Goal: Task Accomplishment & Management: Use online tool/utility

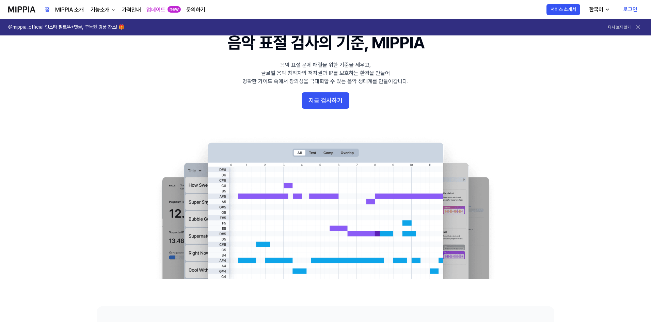
scroll to position [34, 0]
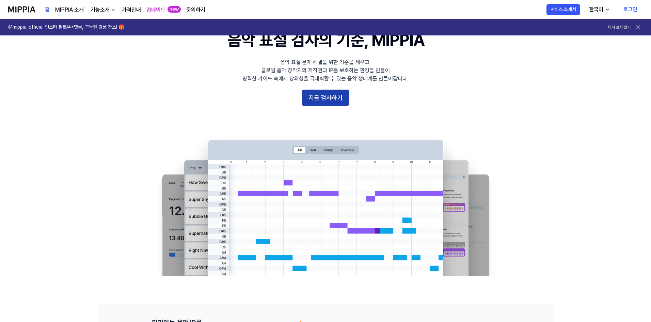
click at [333, 98] on button "지금 검사하기" at bounding box center [326, 98] width 48 height 16
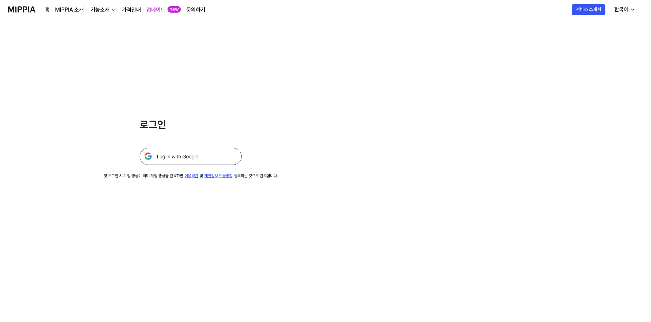
click at [208, 153] on img at bounding box center [191, 156] width 102 height 17
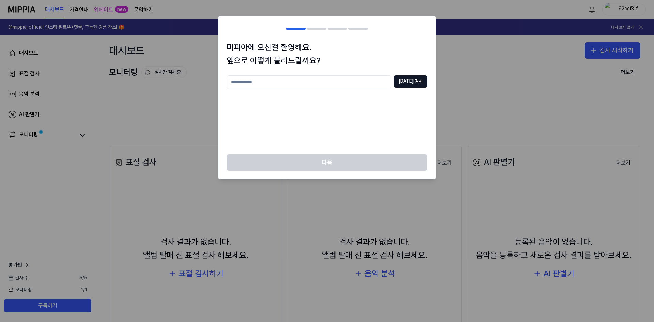
click at [67, 236] on div at bounding box center [327, 161] width 654 height 322
click at [315, 84] on input "text" at bounding box center [308, 82] width 164 height 14
type input "*"
type input "**********"
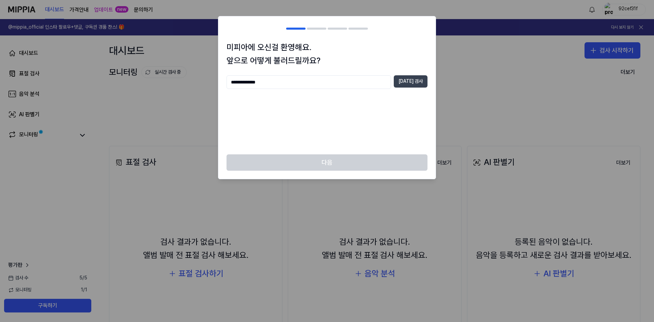
click at [422, 79] on button "[DATE] 검사" at bounding box center [411, 81] width 34 height 12
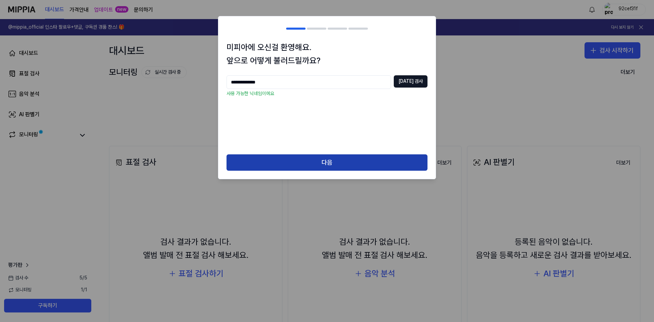
click at [329, 161] on button "다음" at bounding box center [326, 162] width 201 height 16
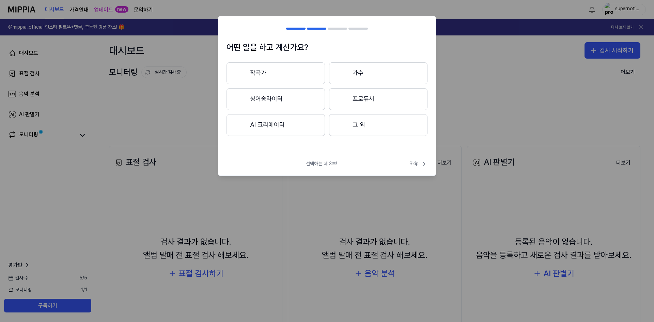
click at [360, 122] on button "그 외" at bounding box center [378, 125] width 98 height 22
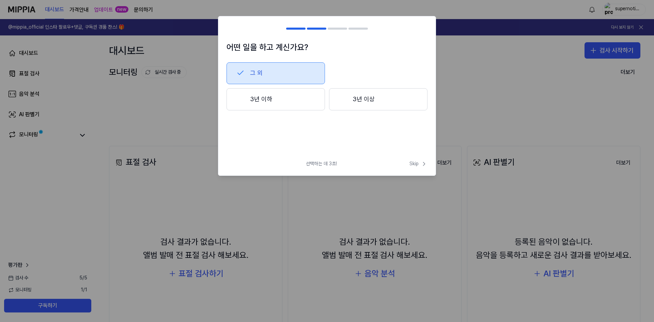
click at [274, 80] on button "그 외" at bounding box center [275, 73] width 98 height 22
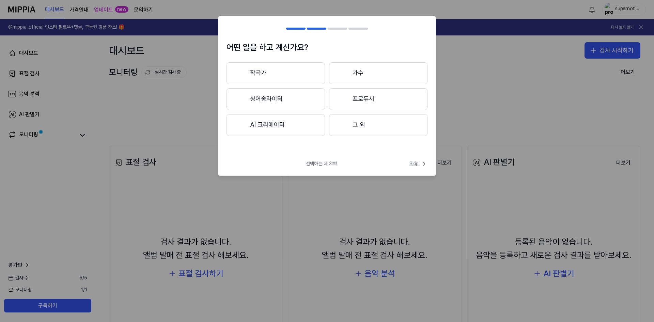
click at [416, 165] on span "Skip" at bounding box center [418, 163] width 18 height 7
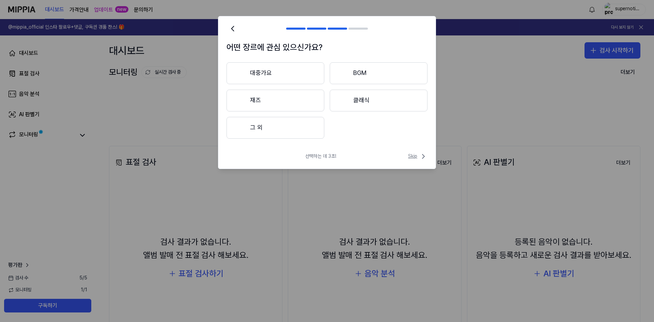
click at [415, 157] on span "Skip" at bounding box center [417, 156] width 19 height 8
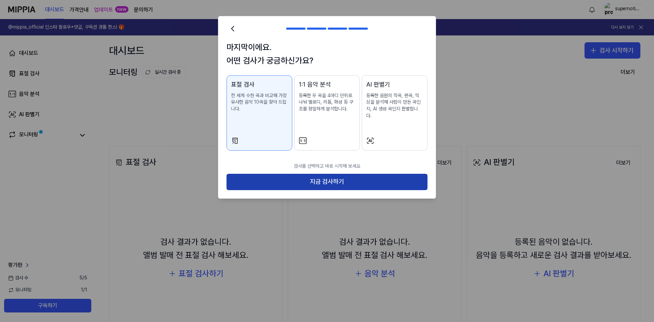
click at [333, 177] on button "지금 검사하기" at bounding box center [326, 182] width 201 height 16
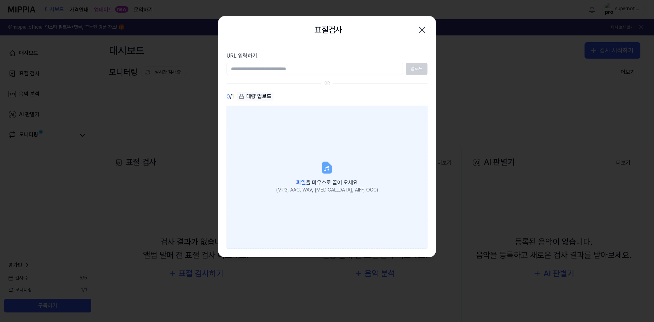
click at [266, 171] on label "파일 을 마우스로 끌어 오세요 (MP3, AAC, WAV, [MEDICAL_DATA], AIFF, OGG)" at bounding box center [326, 177] width 201 height 143
click at [0, 0] on input "파일 을 마우스로 끌어 오세요 (MP3, AAC, WAV, [MEDICAL_DATA], AIFF, OGG)" at bounding box center [0, 0] width 0 height 0
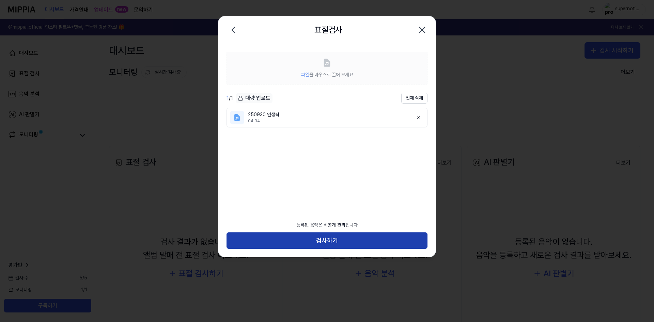
click at [348, 233] on button "검사하기" at bounding box center [326, 240] width 201 height 16
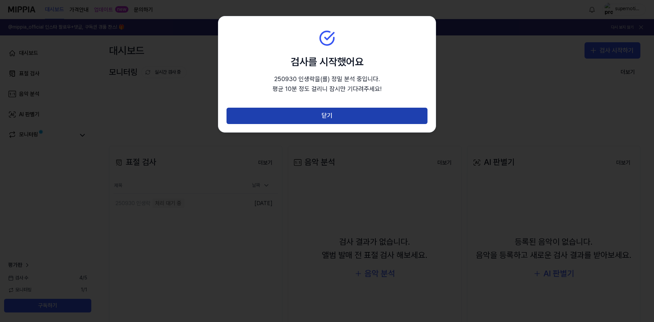
click at [347, 119] on button "닫기" at bounding box center [326, 116] width 201 height 16
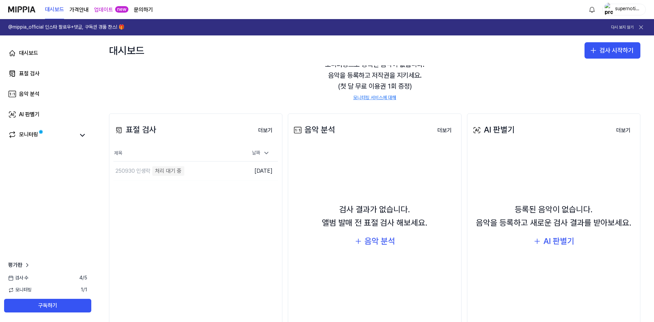
scroll to position [34, 0]
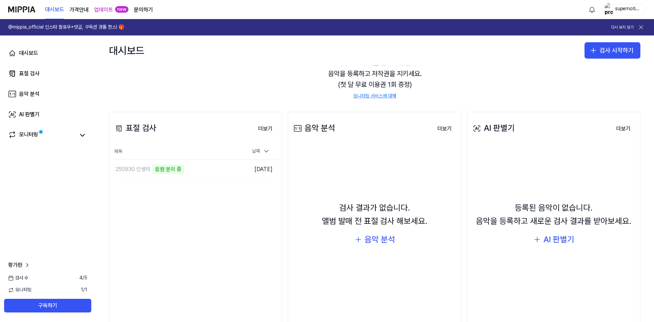
click at [58, 182] on div "대시보드 표절 검사 음악 분석 AI 판별기 모니터링 평가판 검사 [DATE] 모니터링 1 / 1 구독하기" at bounding box center [47, 178] width 95 height 286
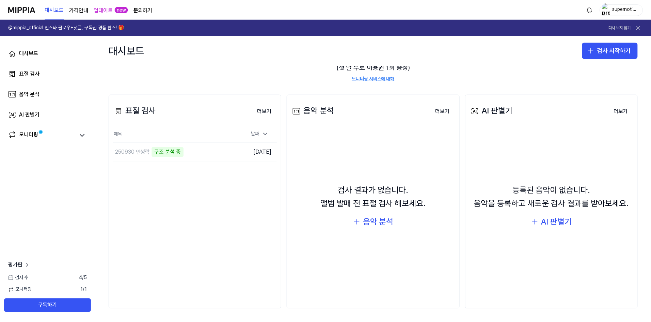
scroll to position [52, 0]
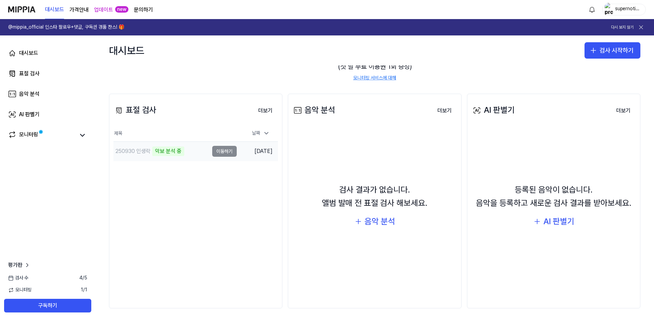
click at [228, 151] on td "250930 인생락 악보 분석 중 이동하기" at bounding box center [174, 151] width 123 height 19
click at [49, 133] on link "모니터링" at bounding box center [41, 135] width 67 height 10
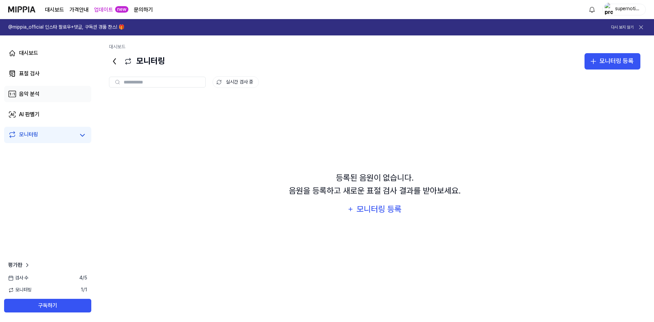
click at [42, 94] on link "음악 분석" at bounding box center [47, 94] width 87 height 16
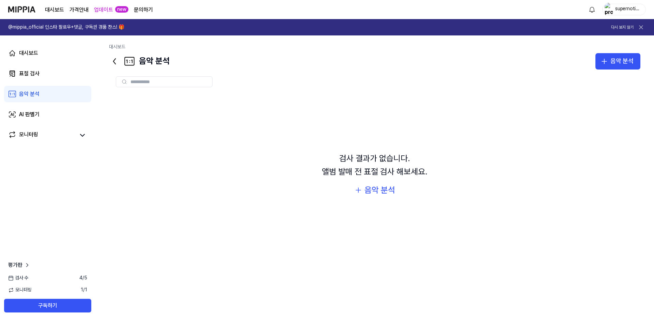
click at [76, 4] on div "대시보드 가격안내 업데이트 new 문의하기" at bounding box center [99, 9] width 108 height 19
click at [77, 13] on page\) "가격안내" at bounding box center [78, 10] width 19 height 8
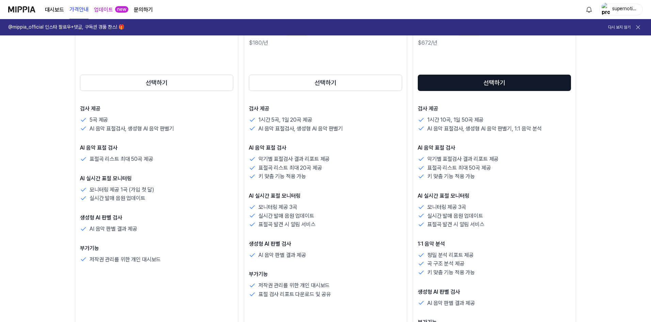
scroll to position [136, 0]
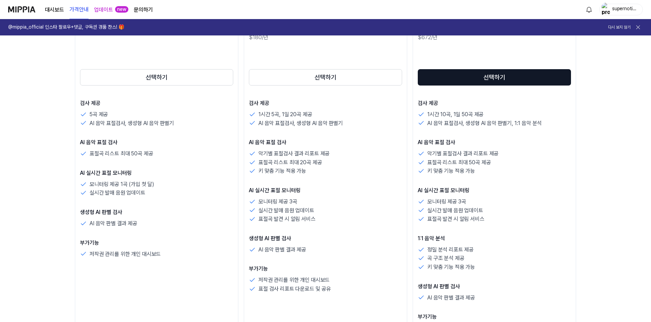
drag, startPoint x: 58, startPoint y: 178, endPoint x: 49, endPoint y: 174, distance: 9.3
click at [49, 174] on div "음악 저작권 보호 미피아와 함께 시작해 보세요 월간 연간 최대 30% 할인 평가판 $FREE /월 선택하기 검사 제공 5곡 제공 AI 음악 표…" at bounding box center [325, 50] width 651 height 303
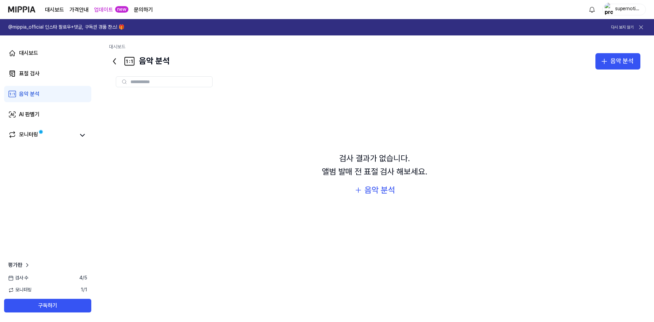
click at [130, 166] on div "검사 결과가 없습니다. 앨범 발매 전 표절 검사 해보세요. 음악 분석" at bounding box center [374, 174] width 531 height 161
click at [52, 48] on link "대시보드" at bounding box center [47, 53] width 87 height 16
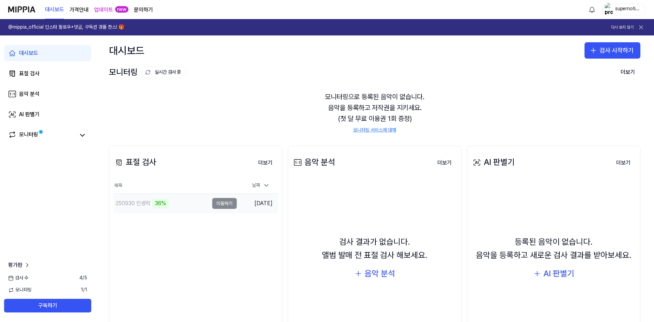
click at [227, 201] on td "250930 인생락 36% 이동하기" at bounding box center [174, 203] width 123 height 19
click at [152, 206] on div "250930 인생락 36%" at bounding box center [140, 204] width 55 height 10
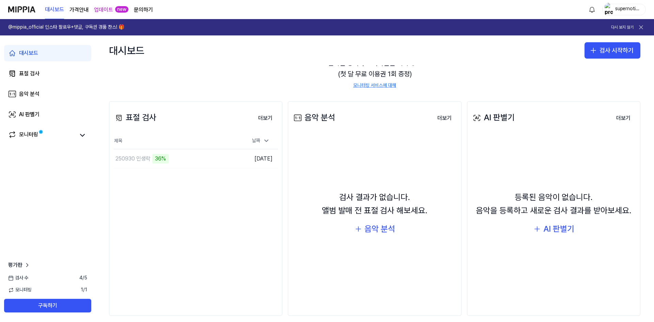
scroll to position [52, 0]
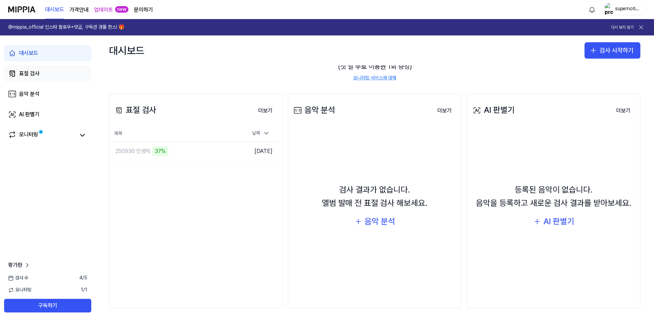
click at [52, 69] on link "표절 검사" at bounding box center [47, 73] width 87 height 16
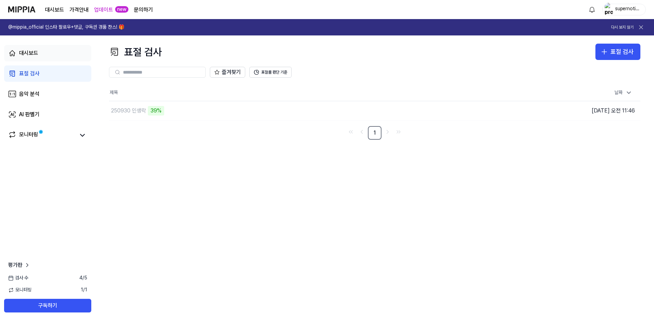
click at [48, 50] on link "대시보드" at bounding box center [47, 53] width 87 height 16
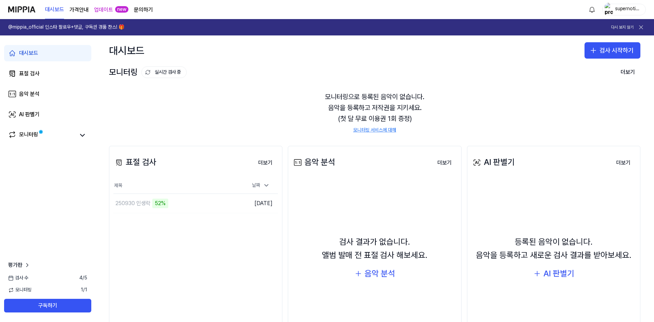
drag, startPoint x: 255, startPoint y: 244, endPoint x: 232, endPoint y: 244, distance: 23.2
click at [232, 244] on div "표절 검사 더보기 표절 검사 제목 날짜 250930 인생락 52% 이동하기 [DATE] 더보기" at bounding box center [195, 253] width 173 height 215
click at [249, 292] on div "표절 검사 더보기 표절 검사 제목 날짜 250930 인생락 55% 이동하기 [DATE] 더보기" at bounding box center [195, 253] width 173 height 215
drag, startPoint x: 273, startPoint y: 283, endPoint x: 251, endPoint y: 278, distance: 22.6
click at [251, 278] on div "표절 검사 더보기 표절 검사 제목 날짜 250930 인생락 64% 이동하기 [DATE] 더보기" at bounding box center [195, 253] width 173 height 215
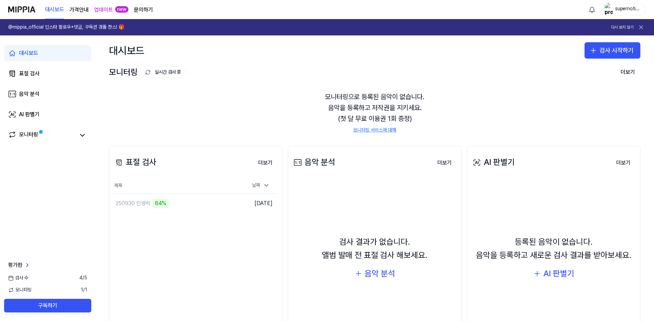
drag, startPoint x: 251, startPoint y: 278, endPoint x: 213, endPoint y: 273, distance: 38.4
click at [213, 273] on div "표절 검사 더보기 표절 검사 제목 날짜 250930 인생락 64% 이동하기 [DATE] 더보기" at bounding box center [195, 253] width 173 height 215
click at [272, 285] on div "표절 검사 더보기 표절 검사 제목 날짜 250930 인생락 66% 이동하기 [DATE] 더보기" at bounding box center [195, 253] width 173 height 215
click at [221, 205] on button "이동하기" at bounding box center [224, 203] width 25 height 11
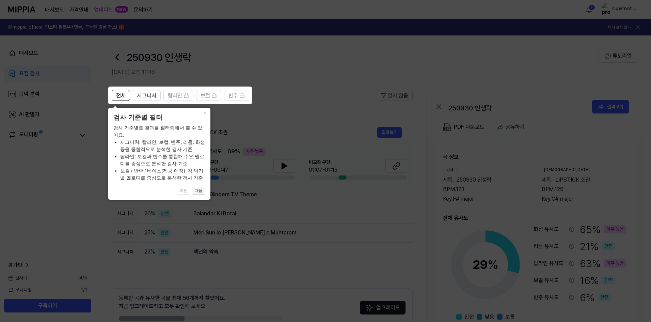
click at [198, 190] on button "다음" at bounding box center [199, 191] width 14 height 8
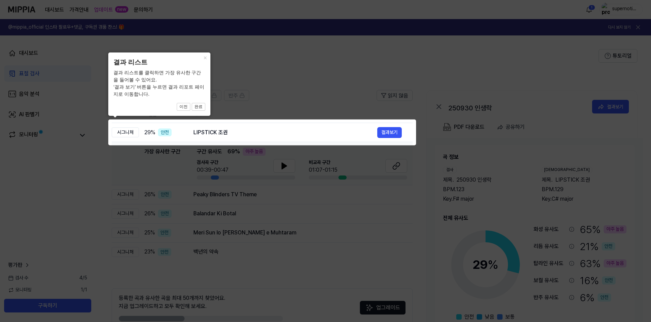
click at [198, 190] on icon at bounding box center [327, 161] width 654 height 322
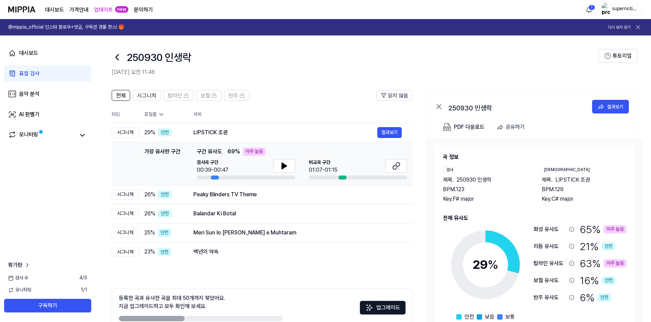
drag, startPoint x: 35, startPoint y: 205, endPoint x: 54, endPoint y: 205, distance: 19.1
click at [35, 205] on div "대시보드 표절 검사 음악 분석 AI 판별기 모니터링 평가판 검사 [DATE] 모니터링 1 / 1 구독하기" at bounding box center [47, 178] width 95 height 286
click at [281, 164] on icon at bounding box center [284, 166] width 8 height 8
click at [284, 164] on icon at bounding box center [282, 165] width 1 height 5
click at [403, 166] on button at bounding box center [397, 166] width 22 height 14
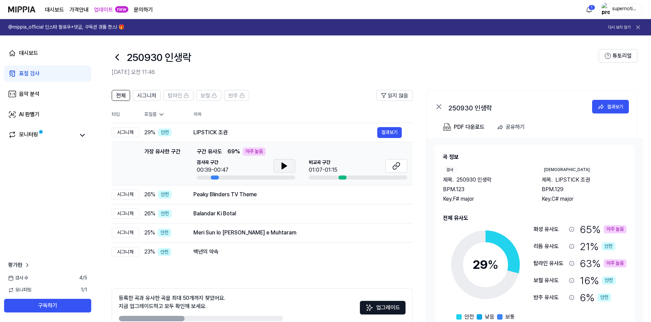
click at [278, 166] on button at bounding box center [284, 166] width 22 height 14
click at [283, 164] on icon at bounding box center [282, 165] width 1 height 5
click at [268, 137] on div "LIPSTICK 조권 결과보기" at bounding box center [297, 132] width 208 height 11
click at [160, 112] on icon at bounding box center [161, 114] width 7 height 7
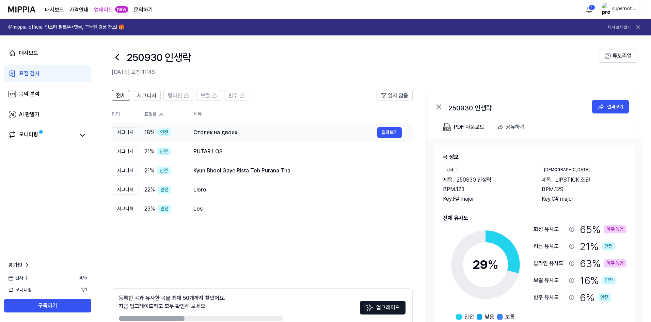
click at [125, 130] on div "시그니처" at bounding box center [125, 132] width 27 height 10
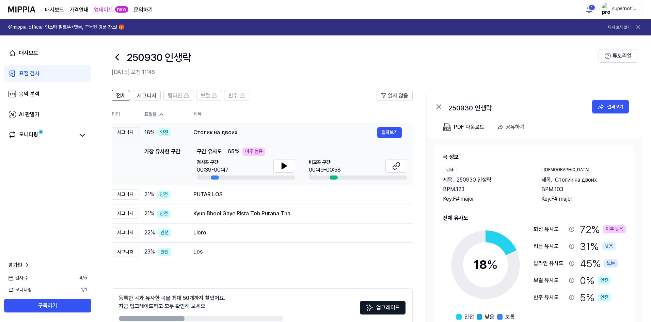
click at [125, 130] on div "시그니처" at bounding box center [125, 132] width 27 height 10
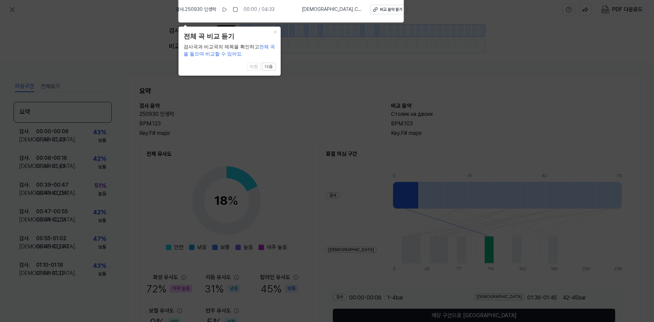
click at [443, 41] on icon at bounding box center [327, 159] width 654 height 325
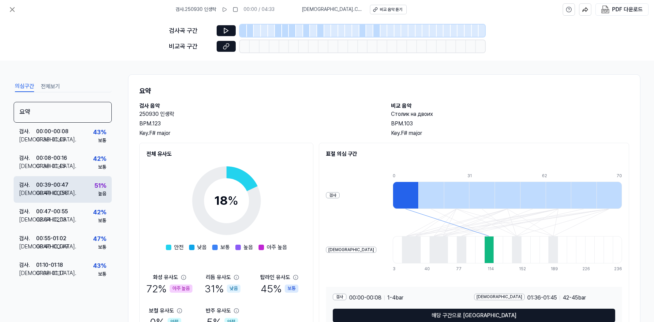
click at [80, 186] on div "검사 . 00:39 - 00:47 비교 . 00:49 - 00:58 51 % 높음" at bounding box center [63, 189] width 98 height 27
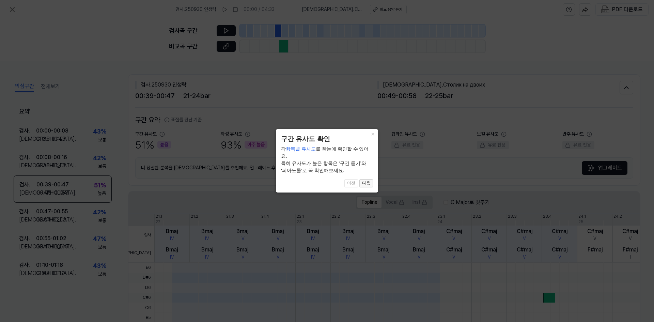
click at [365, 183] on button "다음" at bounding box center [366, 183] width 14 height 8
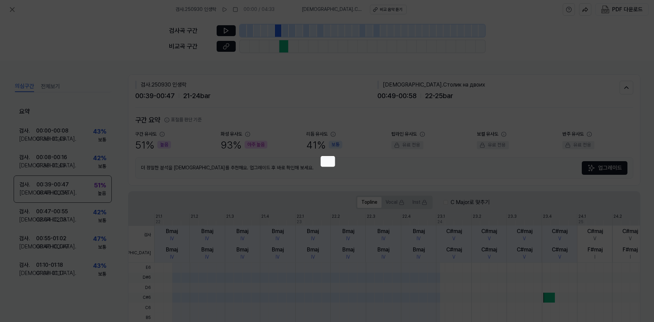
scroll to position [131, 0]
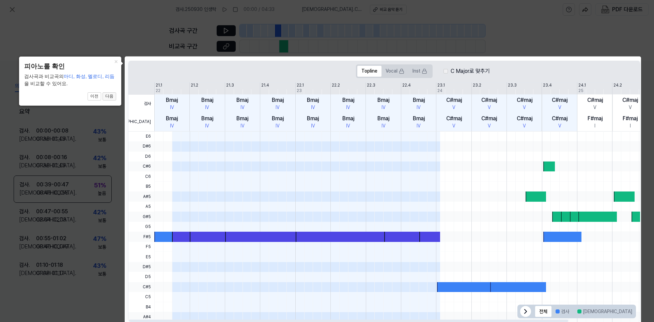
click at [110, 98] on button "다음" at bounding box center [110, 96] width 14 height 8
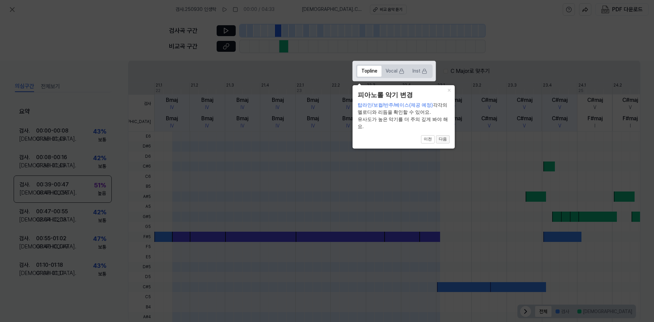
click at [440, 137] on button "다음" at bounding box center [443, 139] width 14 height 8
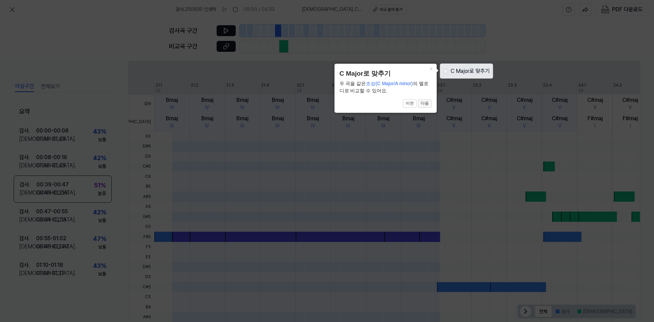
click at [427, 107] on button "다음" at bounding box center [425, 103] width 14 height 8
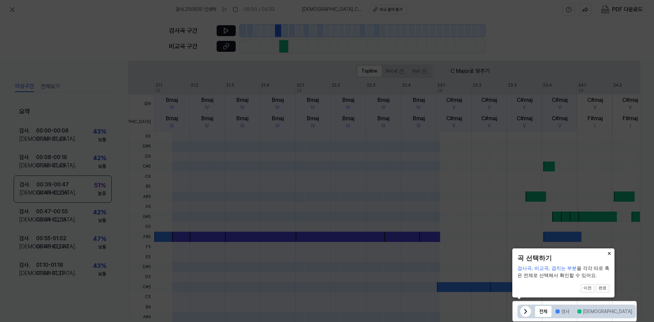
click at [607, 252] on button "×" at bounding box center [608, 253] width 11 height 10
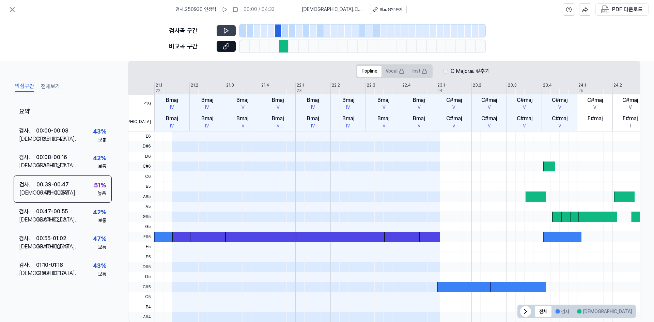
click at [221, 29] on button at bounding box center [226, 30] width 19 height 11
click at [283, 45] on div at bounding box center [284, 46] width 10 height 12
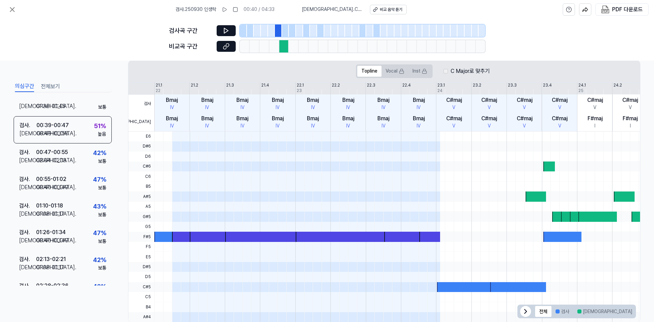
scroll to position [0, 0]
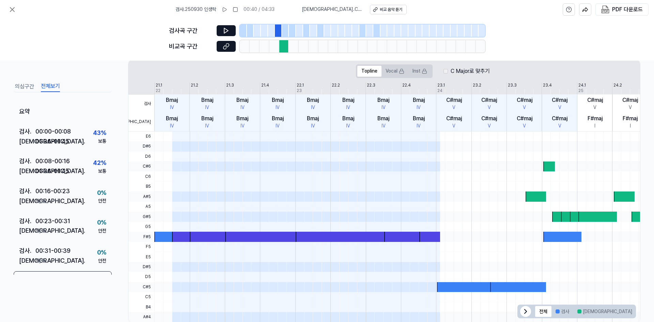
click at [49, 88] on button "전체보기" at bounding box center [50, 86] width 19 height 11
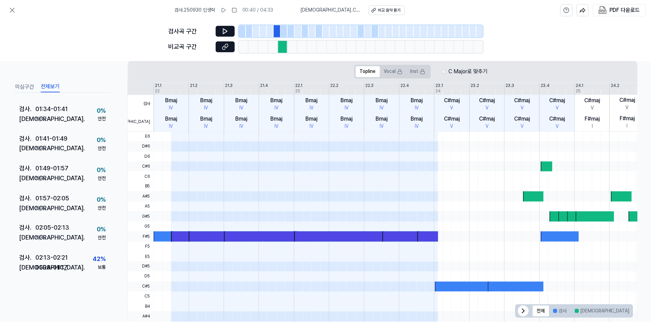
scroll to position [211, 0]
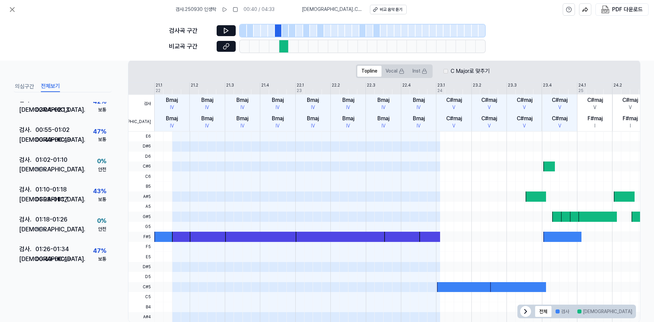
click at [28, 89] on button "의심구간" at bounding box center [24, 86] width 19 height 11
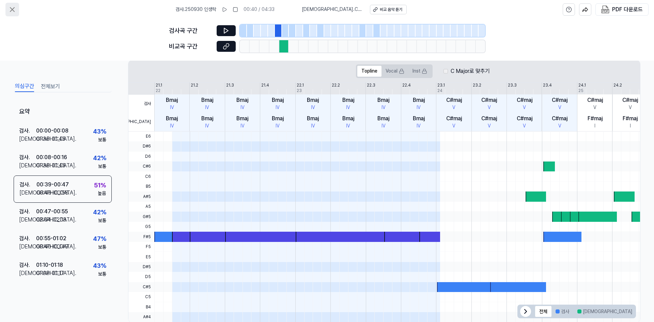
click at [11, 7] on icon at bounding box center [12, 9] width 4 height 4
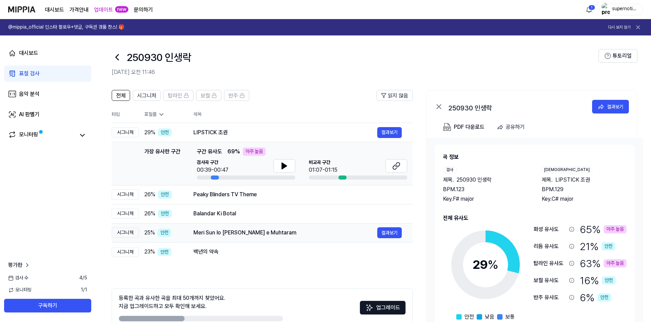
click at [266, 231] on div "Meri Sun lo [PERSON_NAME] e Muhtaram" at bounding box center [285, 233] width 184 height 8
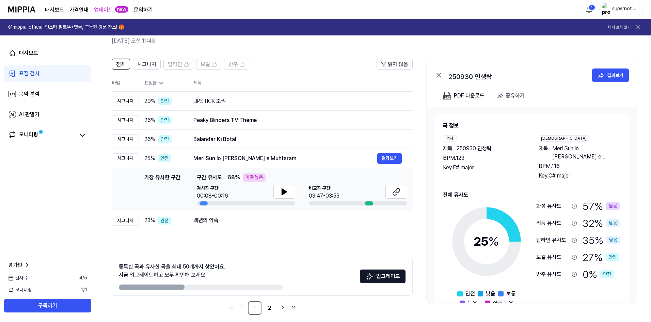
scroll to position [34, 0]
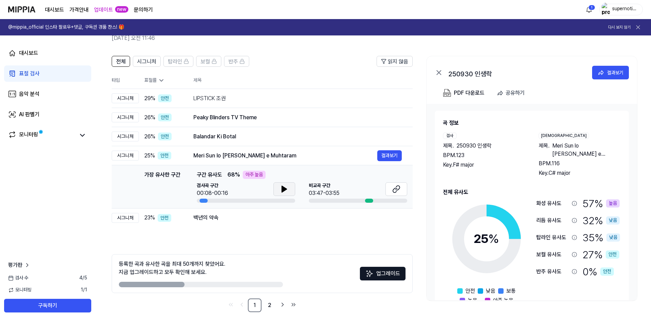
click at [284, 190] on icon at bounding box center [284, 189] width 5 height 6
click at [287, 156] on div "Meri Sun lo [PERSON_NAME] e Muhtaram" at bounding box center [285, 156] width 184 height 8
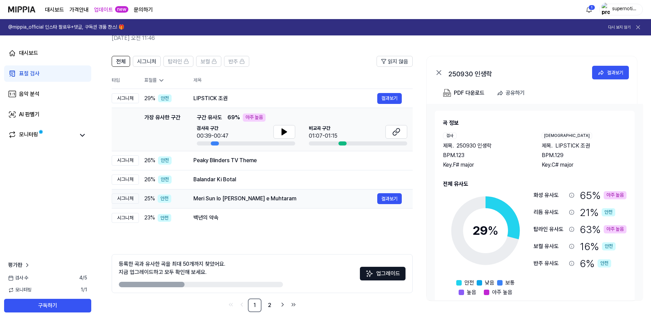
scroll to position [38, 0]
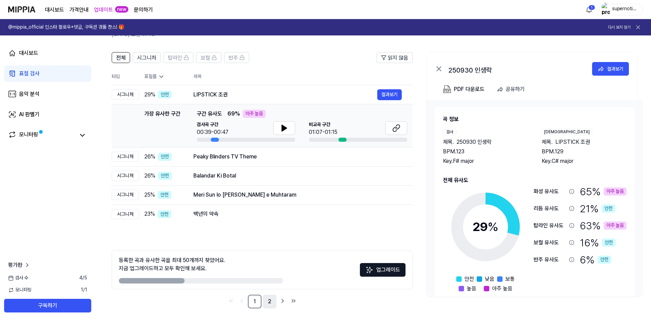
click at [271, 300] on link "2" at bounding box center [270, 302] width 14 height 14
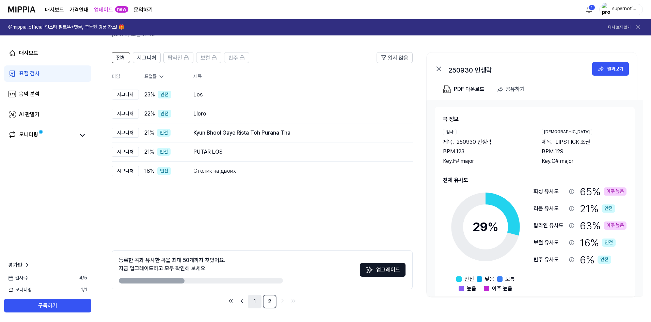
click at [259, 296] on link "1" at bounding box center [255, 302] width 14 height 14
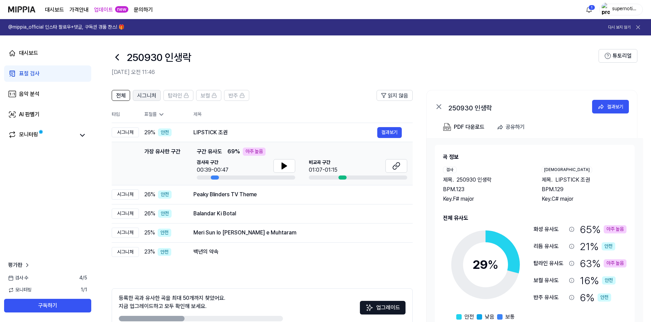
click at [147, 95] on span "시그니처" at bounding box center [146, 96] width 19 height 8
click at [117, 93] on span "전체" at bounding box center [121, 96] width 10 height 8
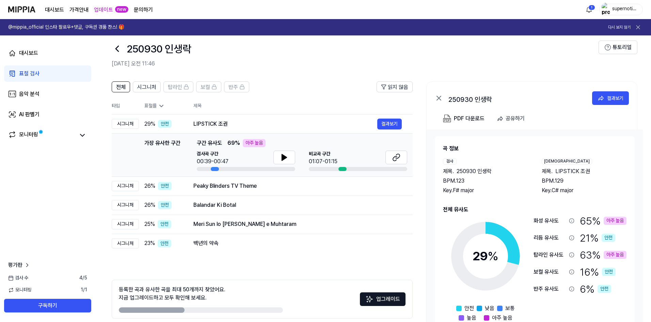
scroll to position [34, 0]
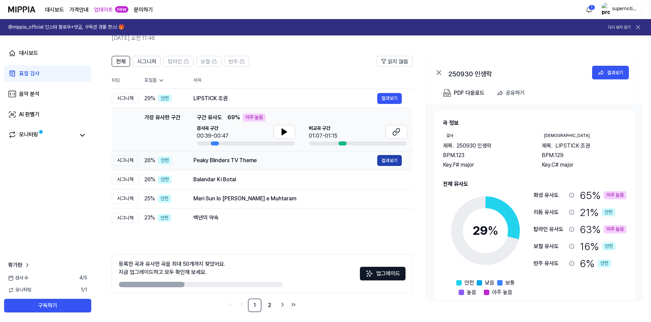
click at [387, 161] on button "결과보기" at bounding box center [389, 160] width 25 height 11
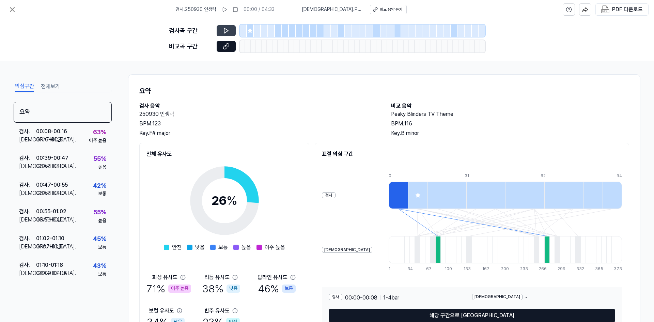
click at [226, 31] on icon at bounding box center [226, 30] width 7 height 7
click at [223, 9] on icon at bounding box center [224, 9] width 5 height 5
drag, startPoint x: 228, startPoint y: 30, endPoint x: 391, endPoint y: 14, distance: 163.6
click at [229, 30] on icon at bounding box center [226, 30] width 7 height 7
click at [391, 9] on div "비교 음악 듣기" at bounding box center [390, 10] width 22 height 6
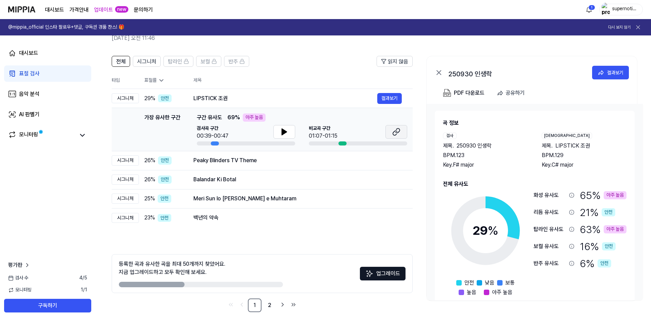
scroll to position [38, 0]
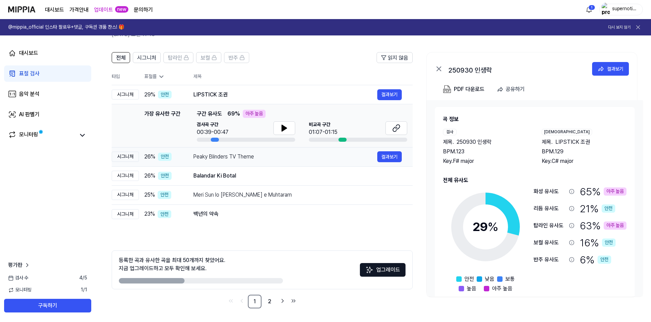
click at [279, 159] on div "Peaky Blinders TV Theme" at bounding box center [285, 157] width 184 height 8
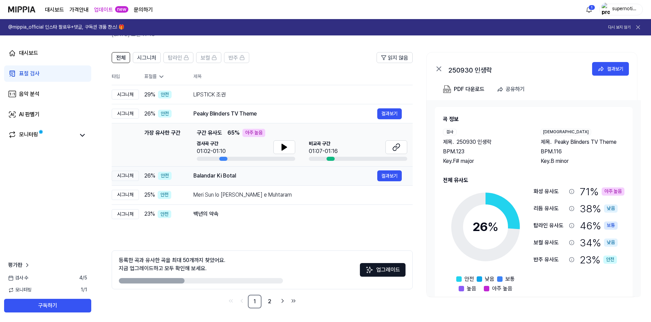
click at [278, 179] on div "Balandar Ki Botal" at bounding box center [285, 176] width 184 height 8
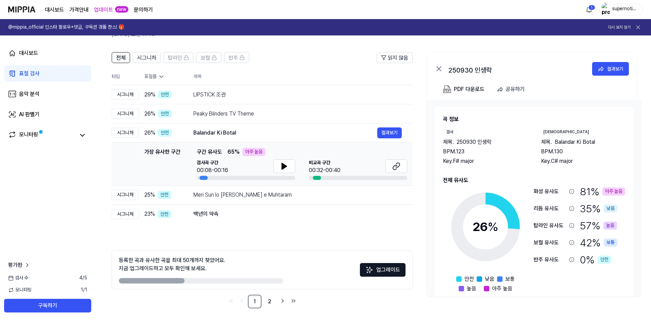
click at [569, 190] on icon at bounding box center [571, 191] width 5 height 5
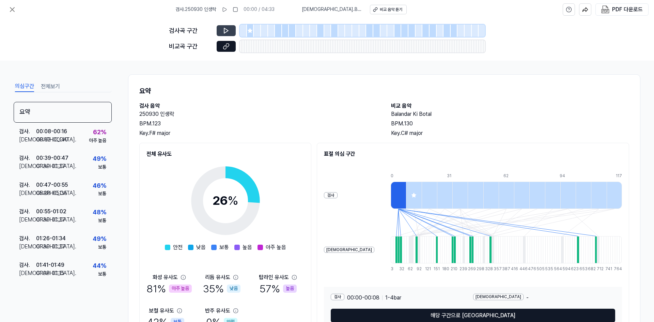
click at [225, 31] on icon at bounding box center [226, 30] width 7 height 7
click at [227, 32] on icon at bounding box center [226, 30] width 4 height 5
click at [227, 10] on icon at bounding box center [224, 9] width 5 height 5
click at [224, 10] on rect at bounding box center [223, 9] width 1 height 4
click at [229, 32] on icon at bounding box center [226, 30] width 7 height 7
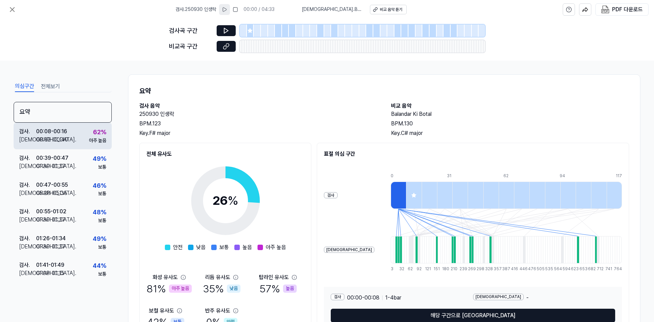
click at [68, 140] on div "검사 . 00:08 - 00:16 비교 . 00:32 - 00:40 62 % 아주 높음" at bounding box center [63, 136] width 98 height 27
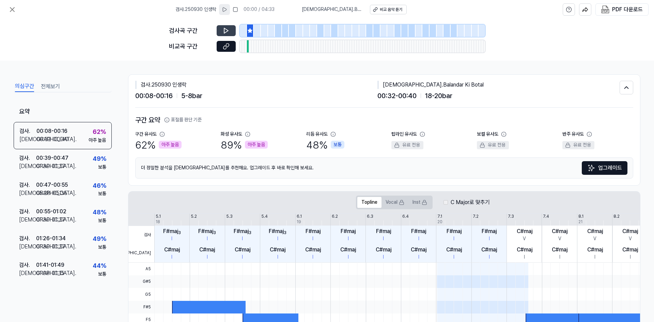
click at [232, 28] on button at bounding box center [226, 30] width 19 height 11
click at [231, 42] on button at bounding box center [226, 46] width 19 height 11
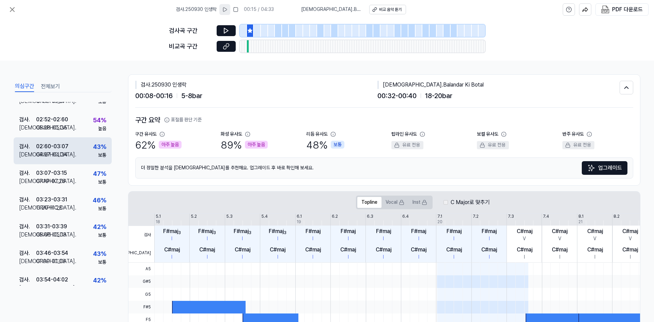
scroll to position [204, 0]
